Goal: Task Accomplishment & Management: Manage account settings

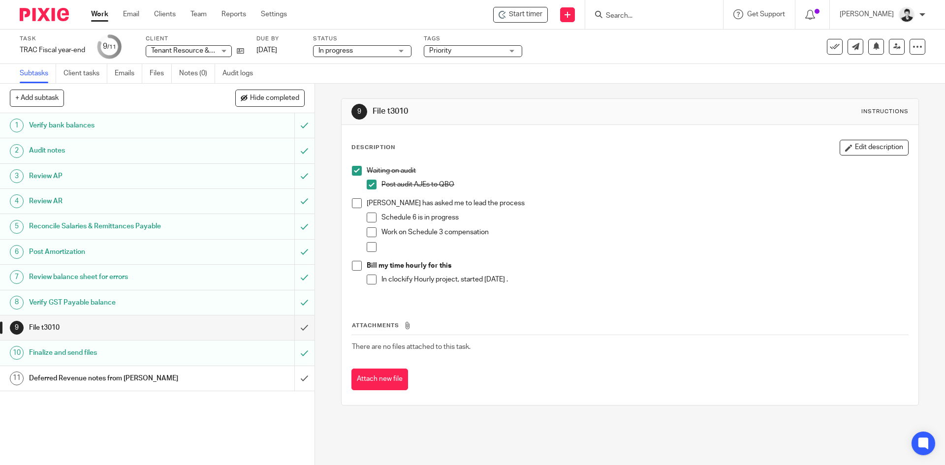
click at [367, 230] on span at bounding box center [372, 232] width 10 height 10
click at [369, 220] on span at bounding box center [372, 218] width 10 height 10
click at [352, 203] on span at bounding box center [357, 203] width 10 height 10
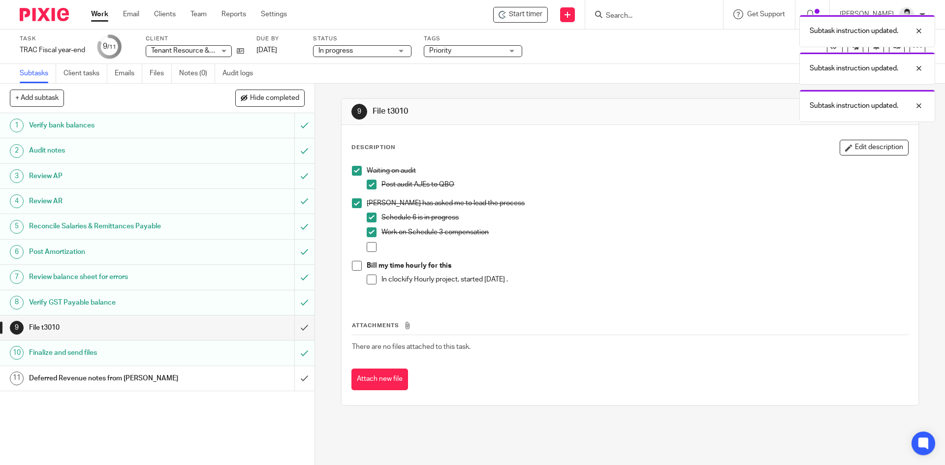
drag, startPoint x: 858, startPoint y: 147, endPoint x: 655, endPoint y: 205, distance: 210.7
click at [857, 147] on button "Edit description" at bounding box center [873, 148] width 69 height 16
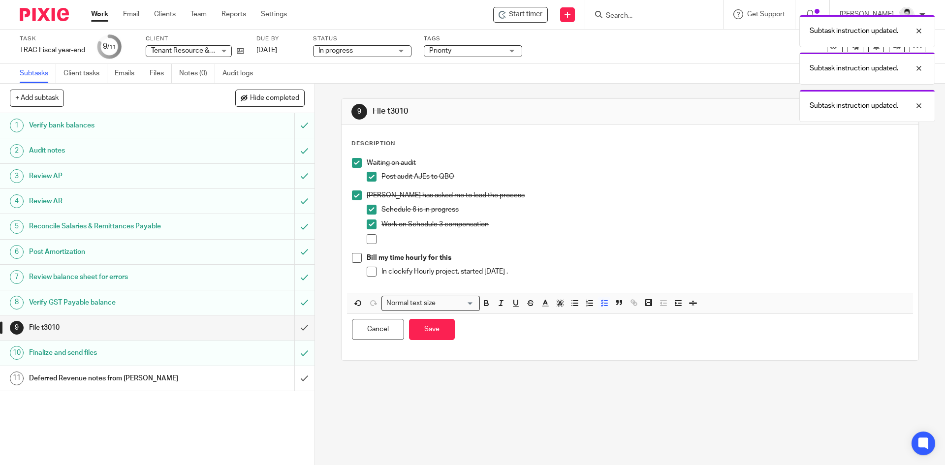
click at [402, 244] on div at bounding box center [644, 241] width 526 height 15
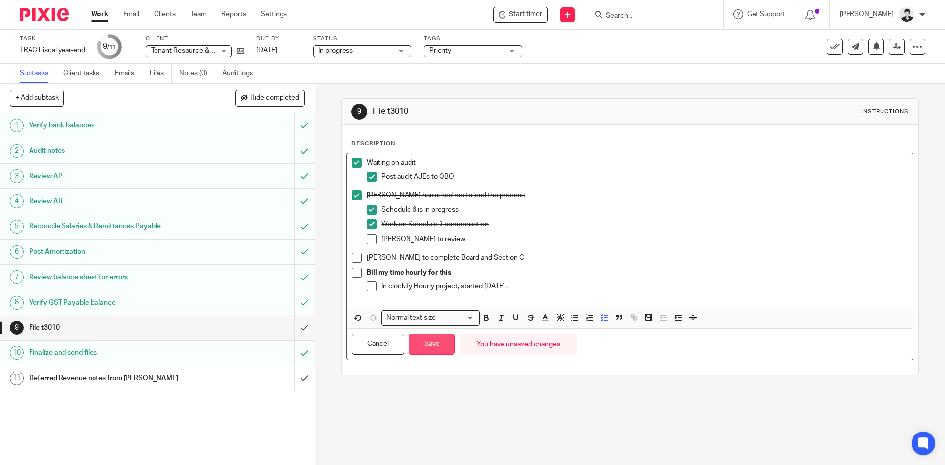
click at [441, 345] on button "Save" at bounding box center [432, 344] width 46 height 21
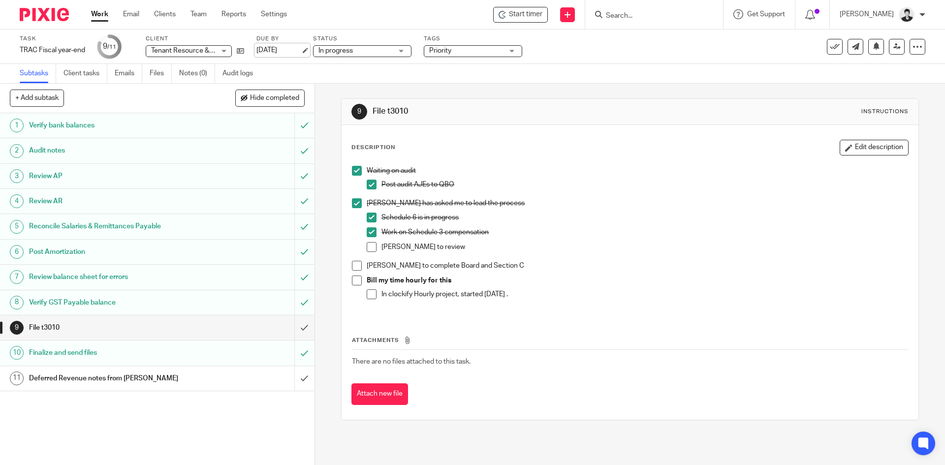
click at [291, 51] on link "[DATE]" at bounding box center [278, 50] width 44 height 10
click at [446, 50] on span "Priority" at bounding box center [440, 50] width 22 height 7
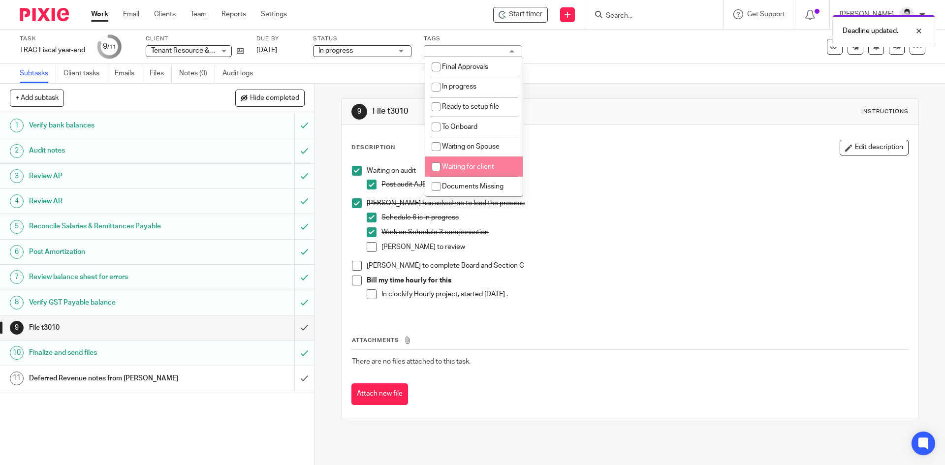
click at [475, 168] on span "Waiting for client" at bounding box center [468, 166] width 52 height 7
checkbox input "true"
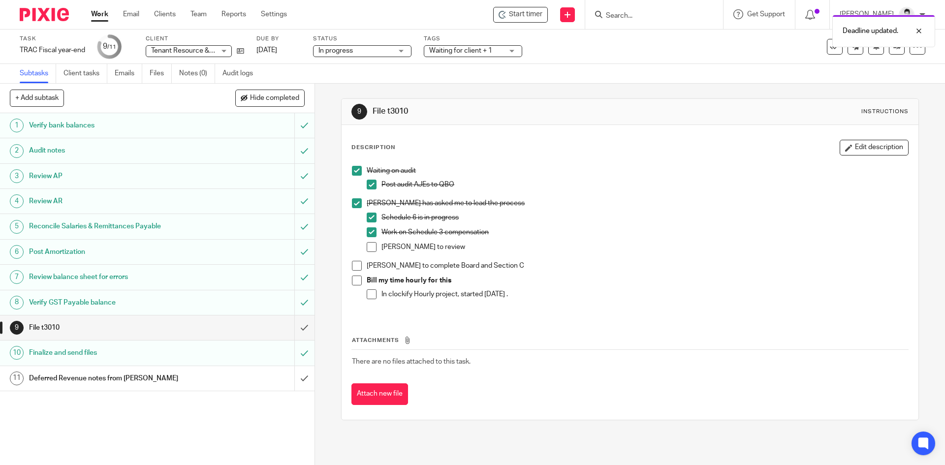
click at [93, 19] on link "Work" at bounding box center [99, 14] width 17 height 10
